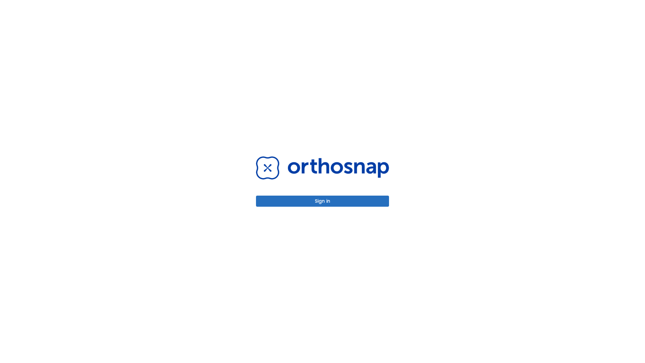
click at [322, 201] on button "Sign in" at bounding box center [322, 200] width 133 height 11
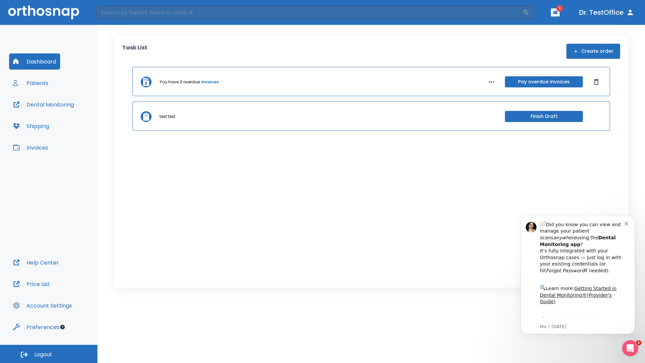
click at [49, 354] on span "Logout" at bounding box center [43, 354] width 18 height 7
